Goal: Transaction & Acquisition: Subscribe to service/newsletter

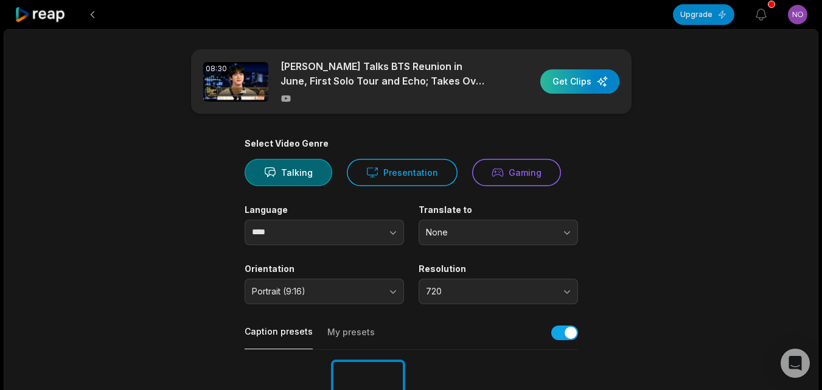
click at [556, 83] on div "button" at bounding box center [579, 81] width 79 height 24
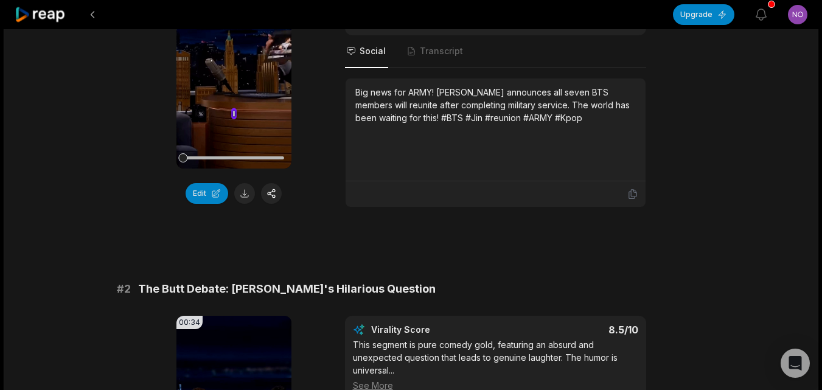
scroll to position [320, 0]
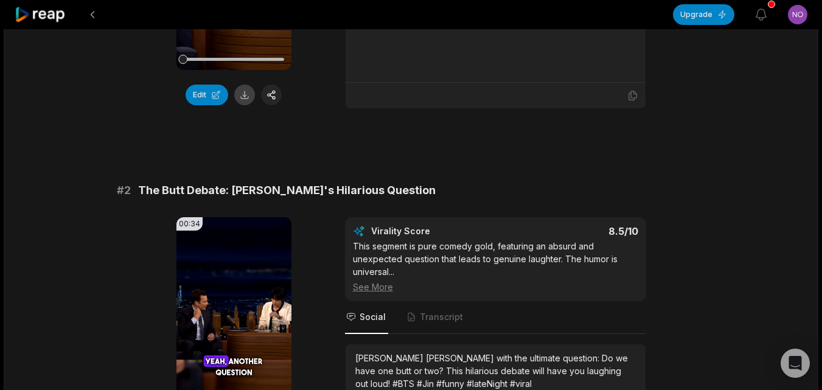
click at [240, 99] on button at bounding box center [244, 95] width 21 height 21
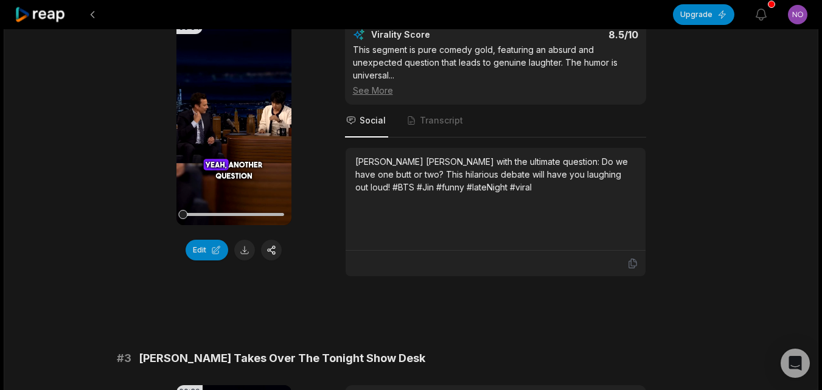
scroll to position [560, 0]
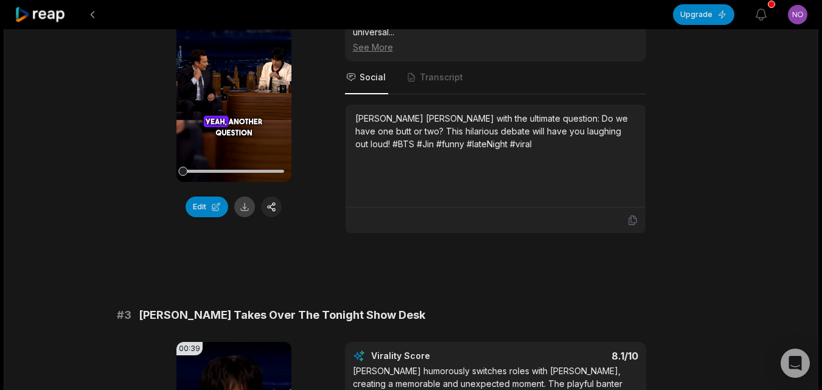
click at [251, 217] on button at bounding box center [244, 207] width 21 height 21
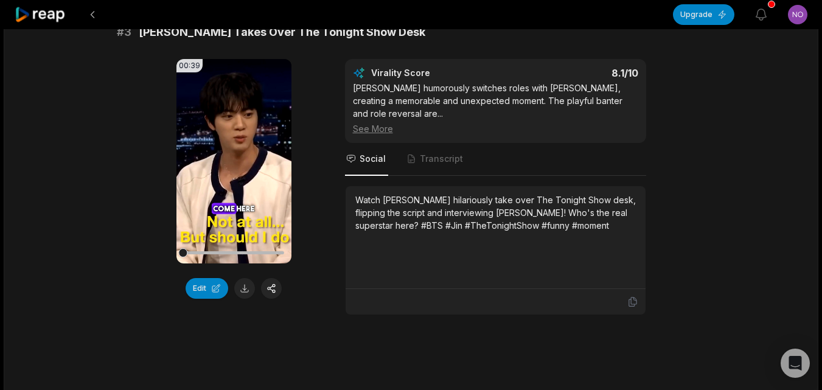
scroll to position [849, 0]
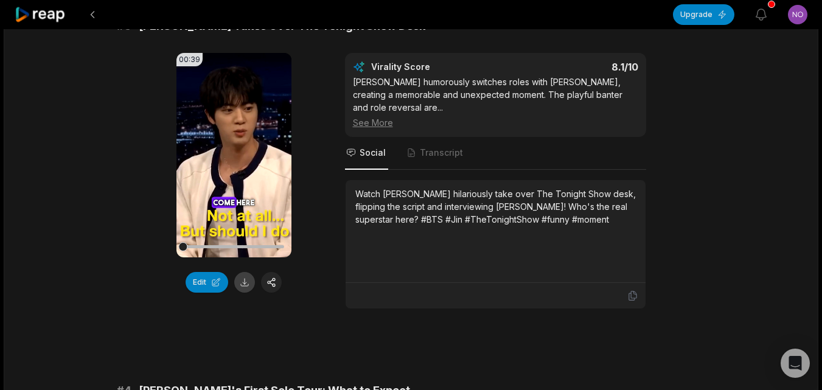
click at [247, 290] on button at bounding box center [244, 282] width 21 height 21
click at [89, 13] on button at bounding box center [93, 15] width 22 height 22
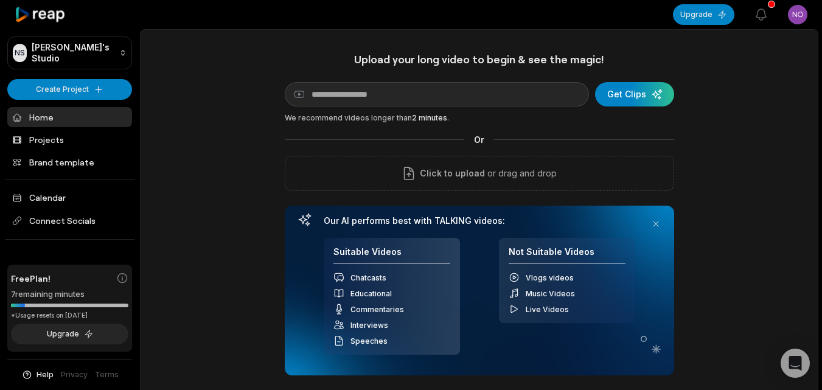
click at [800, 20] on html "[PERSON_NAME] Studio Create Project Home Projects Brand template Calendar Conne…" at bounding box center [411, 195] width 822 height 390
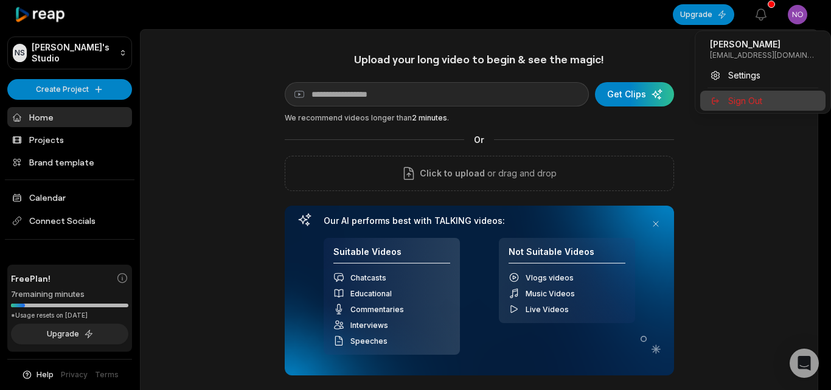
click at [764, 105] on div "Sign Out" at bounding box center [762, 101] width 125 height 20
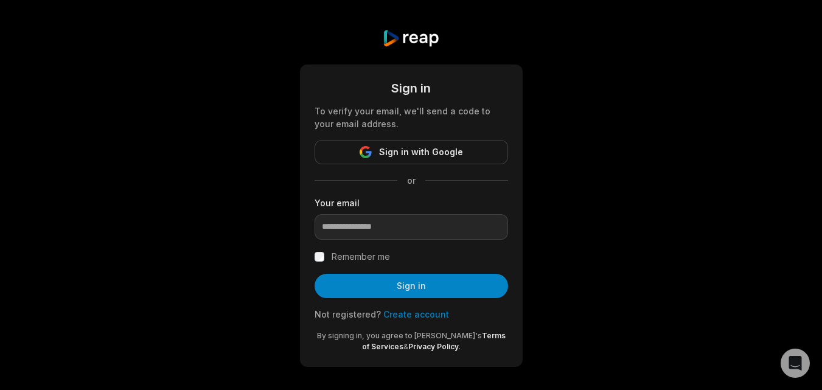
click at [413, 313] on link "Create account" at bounding box center [416, 314] width 66 height 10
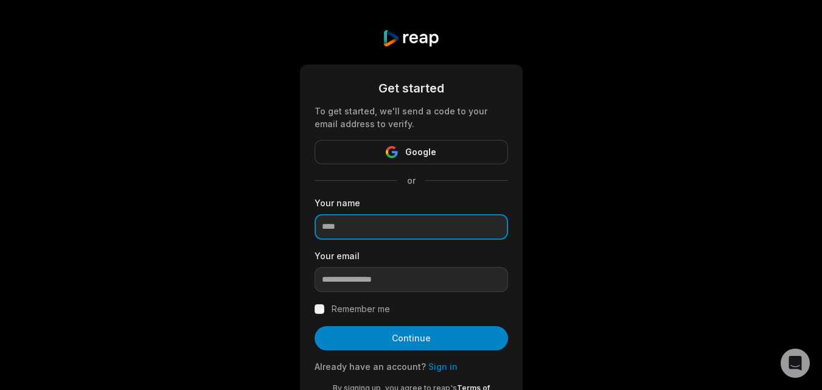
click at [358, 231] on input at bounding box center [411, 227] width 193 height 26
type input "******"
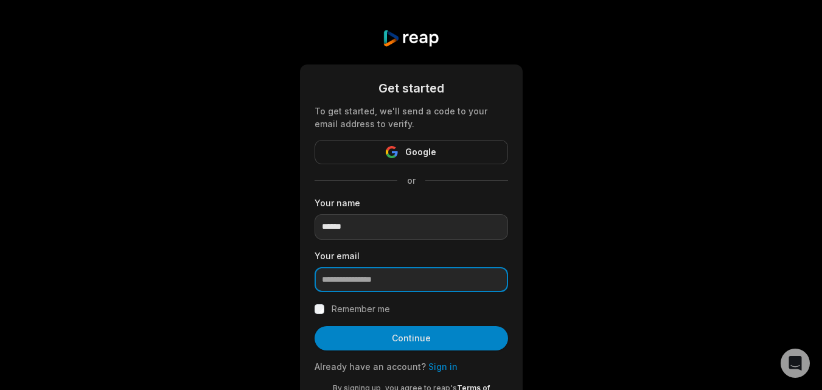
click at [355, 279] on input "email" at bounding box center [411, 280] width 193 height 26
paste input "**********"
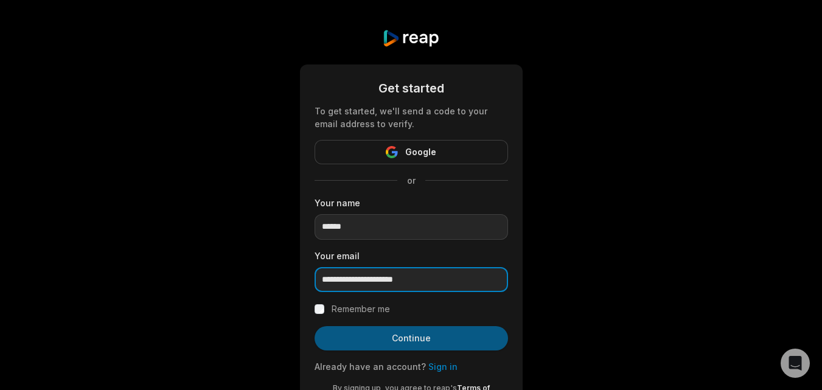
type input "**********"
click at [370, 341] on button "Continue" at bounding box center [411, 338] width 193 height 24
click at [419, 341] on button "Continue" at bounding box center [411, 338] width 193 height 24
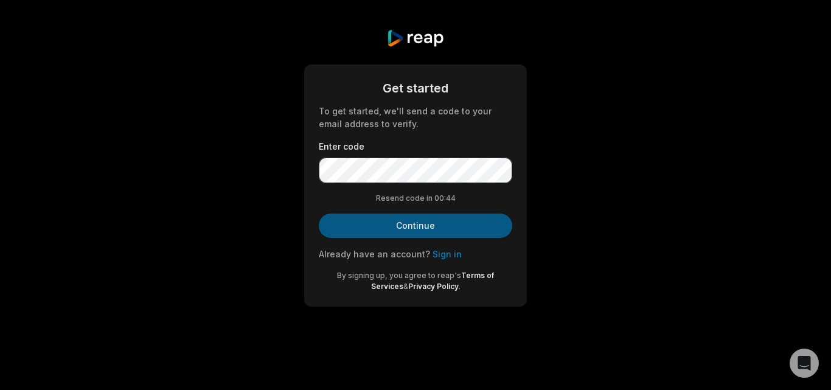
click at [430, 221] on button "Continue" at bounding box center [415, 226] width 193 height 24
